Goal: Find specific page/section: Find specific page/section

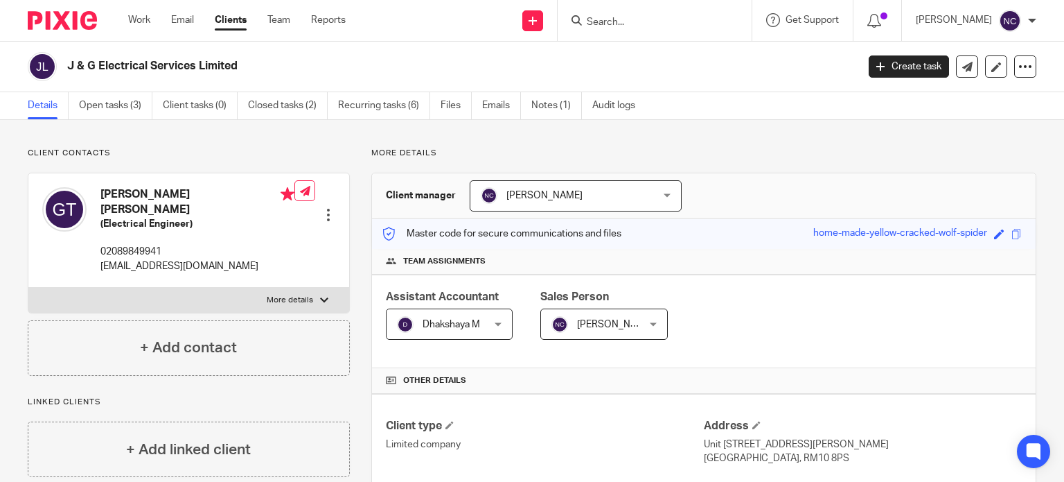
click at [619, 25] on input "Search" at bounding box center [647, 23] width 125 height 12
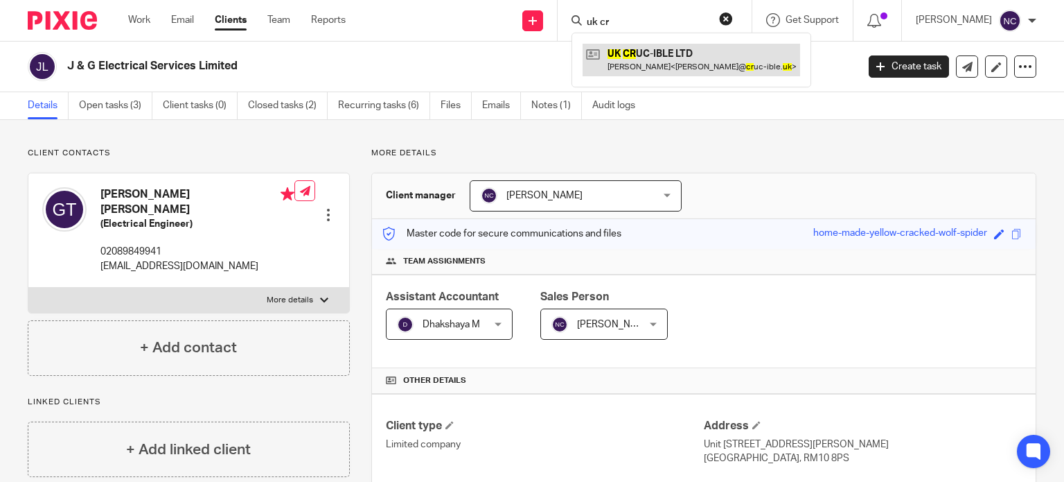
type input "uk cr"
click at [629, 53] on link at bounding box center [692, 60] width 218 height 32
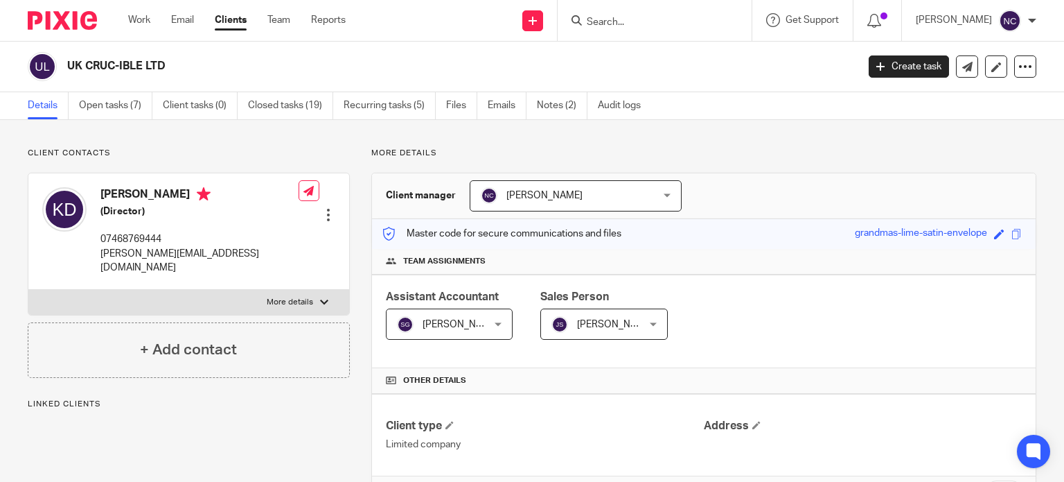
drag, startPoint x: 181, startPoint y: 64, endPoint x: 67, endPoint y: 56, distance: 114.6
click at [67, 56] on div "UK CRUC-IBLE LTD" at bounding box center [438, 66] width 820 height 29
copy h2 "UK CRUC-IBLE LTD"
